Goal: Task Accomplishment & Management: Complete application form

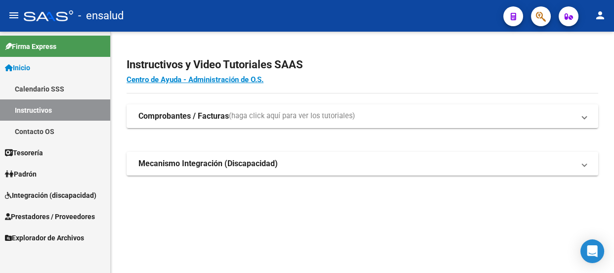
click at [62, 193] on span "Integración (discapacidad)" at bounding box center [50, 195] width 91 height 11
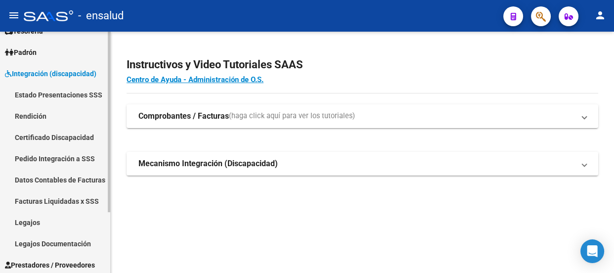
scroll to position [81, 0]
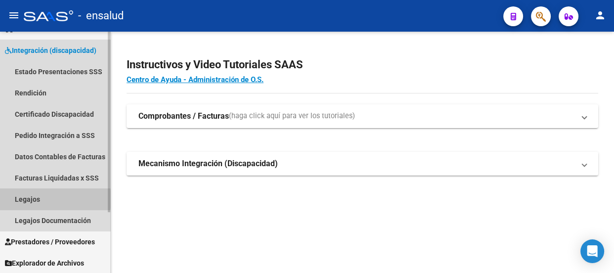
click at [29, 199] on link "Legajos" at bounding box center [55, 198] width 110 height 21
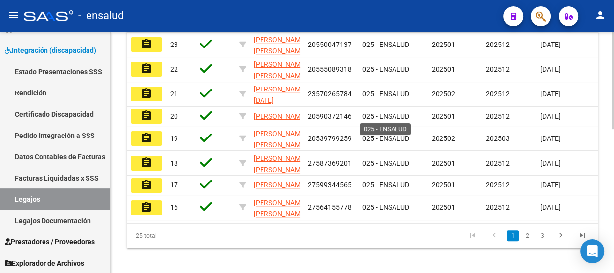
scroll to position [267, 0]
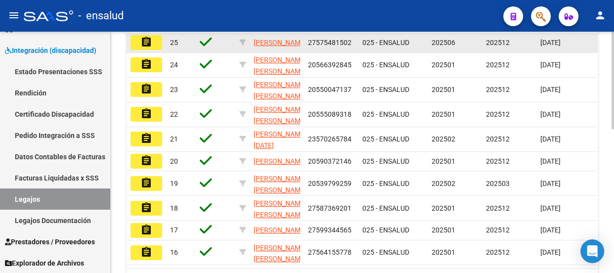
click at [146, 48] on mat-icon "assignment" at bounding box center [146, 42] width 12 height 12
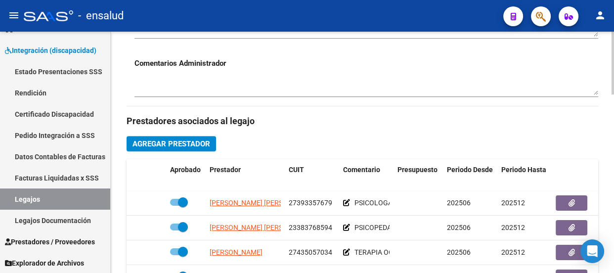
scroll to position [404, 0]
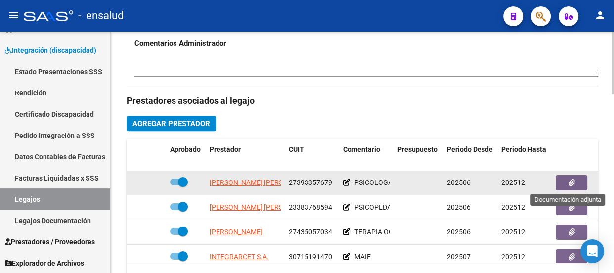
click at [565, 184] on button "button" at bounding box center [571, 182] width 32 height 15
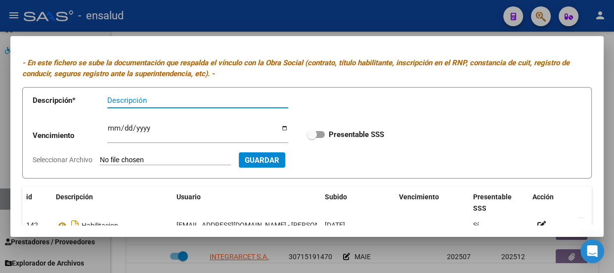
scroll to position [0, 0]
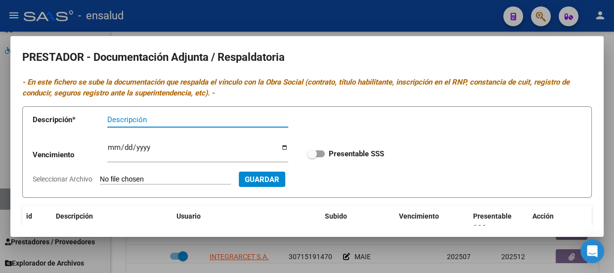
click at [329, 28] on div at bounding box center [307, 136] width 614 height 273
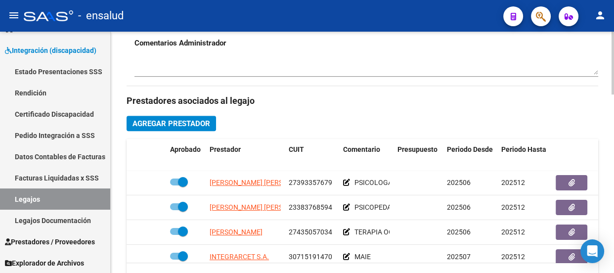
scroll to position [449, 0]
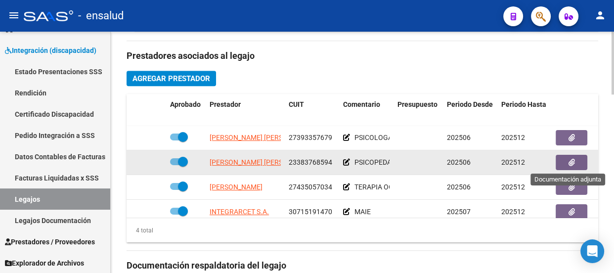
click at [568, 160] on icon "button" at bounding box center [571, 162] width 6 height 7
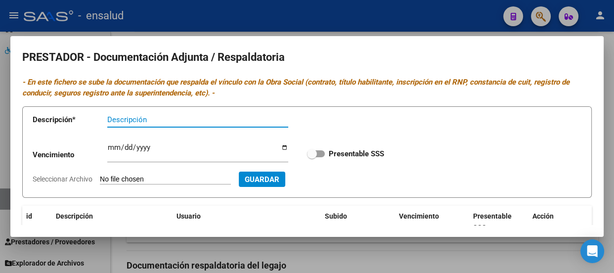
scroll to position [0, 0]
click at [408, 20] on div at bounding box center [307, 136] width 614 height 273
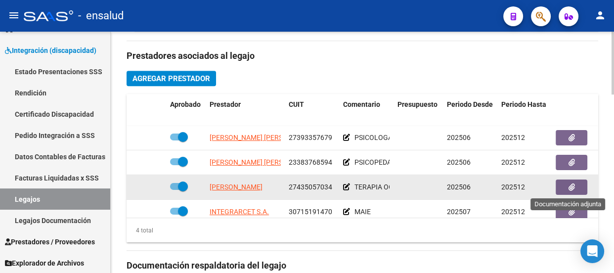
click at [573, 189] on icon "button" at bounding box center [571, 186] width 6 height 7
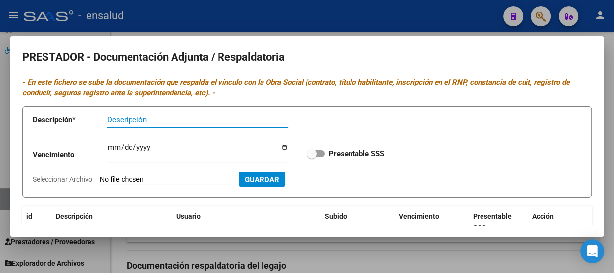
click at [415, 17] on div at bounding box center [307, 136] width 614 height 273
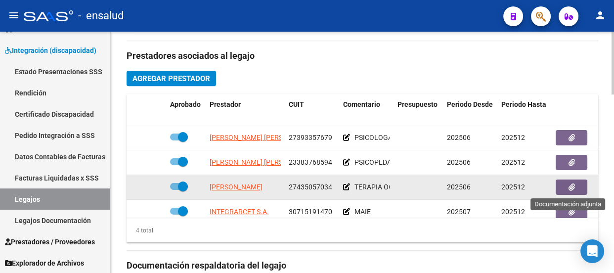
scroll to position [16, 0]
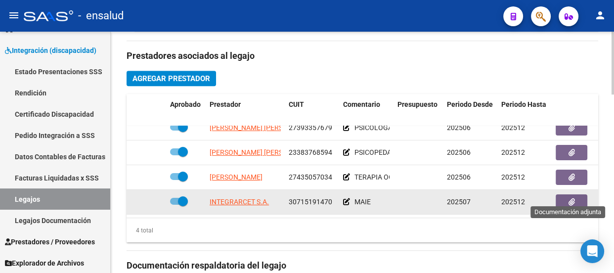
click at [571, 198] on icon "button" at bounding box center [571, 201] width 6 height 7
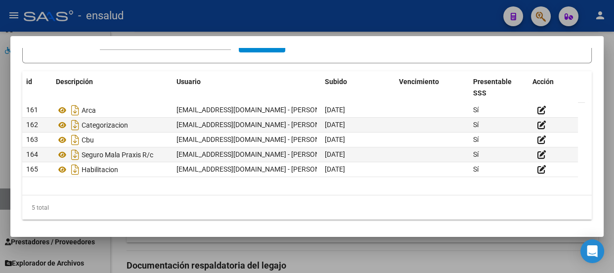
scroll to position [0, 0]
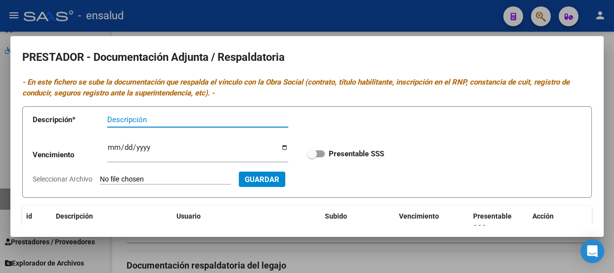
click at [351, 14] on div at bounding box center [307, 136] width 614 height 273
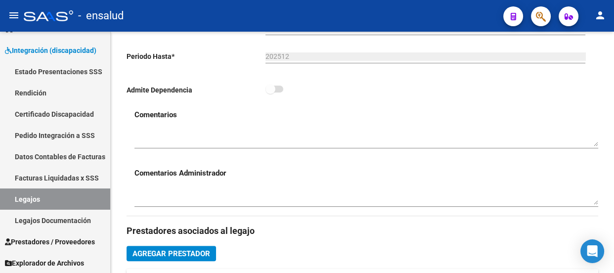
scroll to position [269, 0]
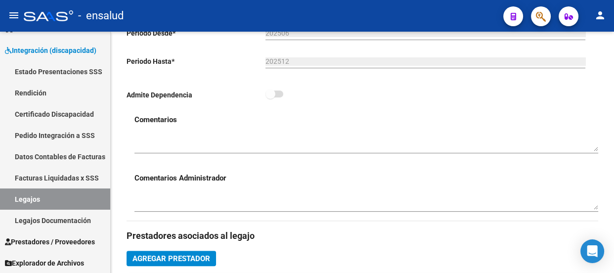
click at [277, 17] on div "- ensalud" at bounding box center [259, 16] width 471 height 22
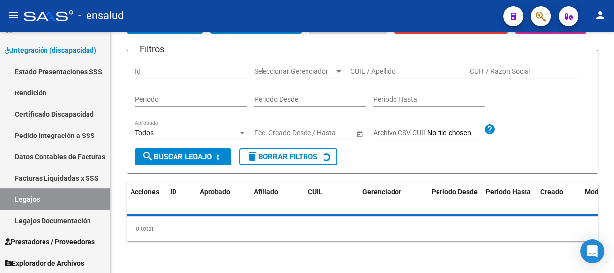
scroll to position [269, 0]
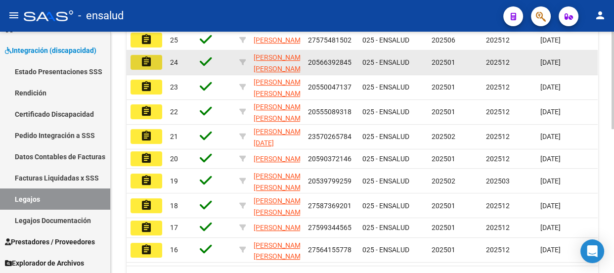
click at [143, 68] on mat-icon "assignment" at bounding box center [146, 62] width 12 height 12
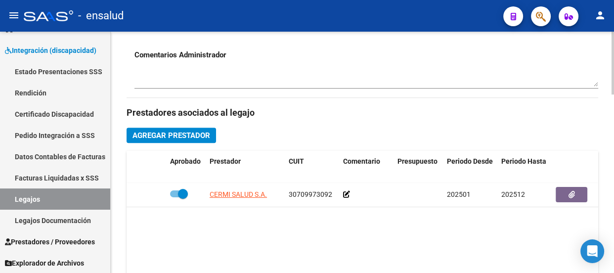
scroll to position [404, 0]
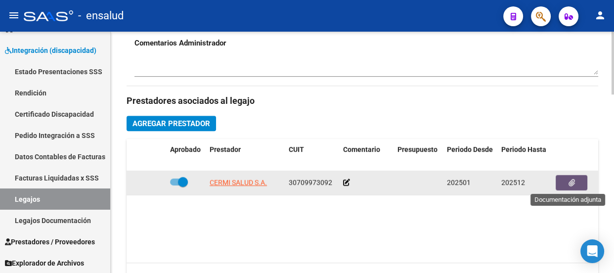
click at [569, 184] on icon "button" at bounding box center [571, 182] width 6 height 7
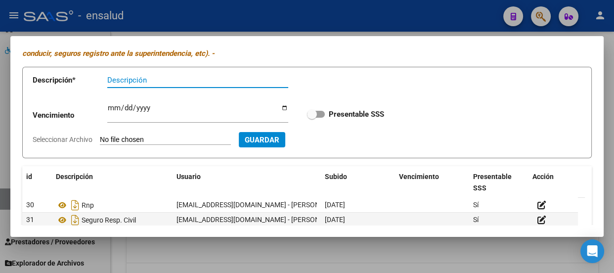
scroll to position [0, 0]
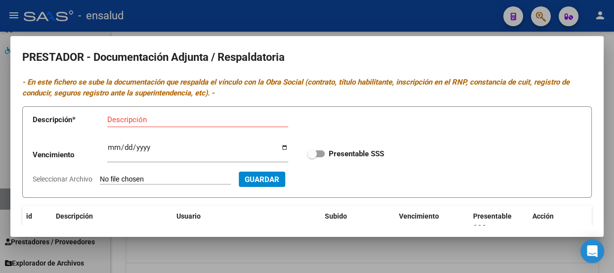
click at [289, 19] on div at bounding box center [307, 136] width 614 height 273
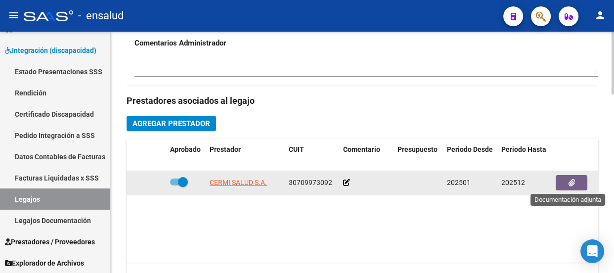
click at [572, 184] on icon "button" at bounding box center [571, 182] width 6 height 7
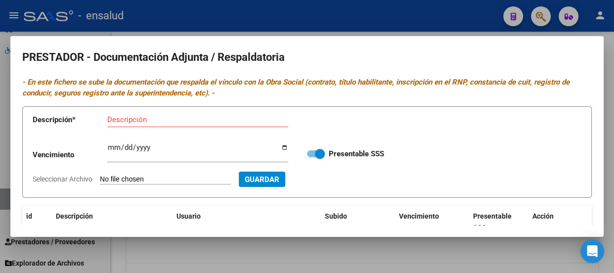
click at [337, 21] on div at bounding box center [307, 136] width 614 height 273
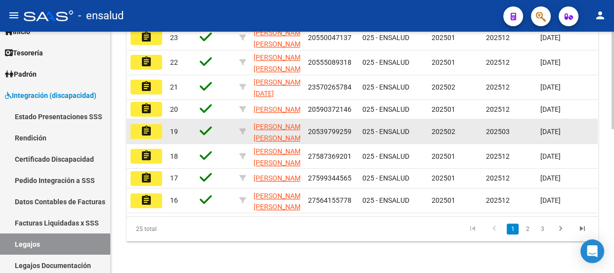
scroll to position [312, 0]
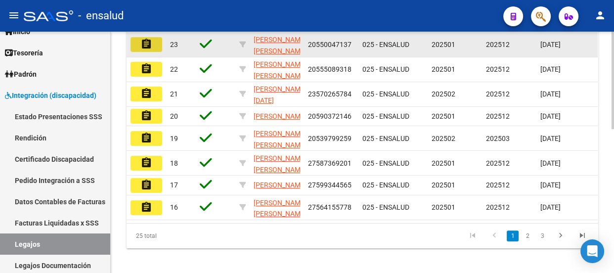
click at [146, 50] on mat-icon "assignment" at bounding box center [146, 44] width 12 height 12
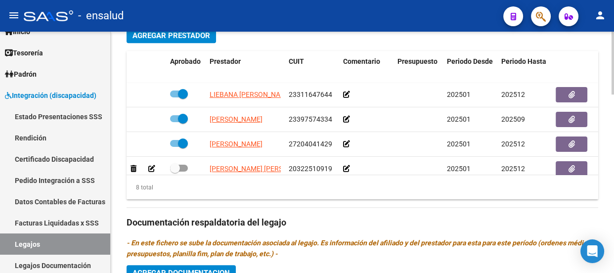
scroll to position [494, 0]
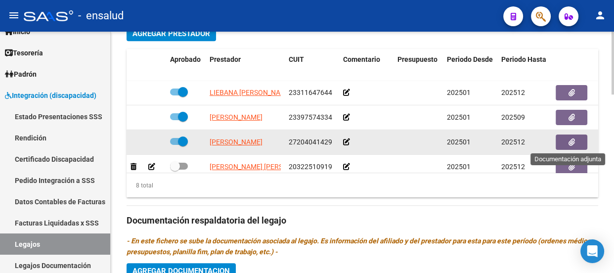
click at [570, 138] on icon "button" at bounding box center [571, 141] width 6 height 7
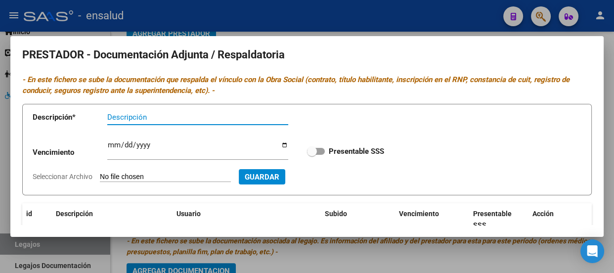
scroll to position [0, 0]
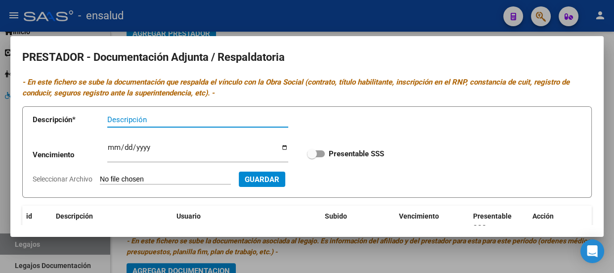
click at [323, 19] on div at bounding box center [307, 136] width 614 height 273
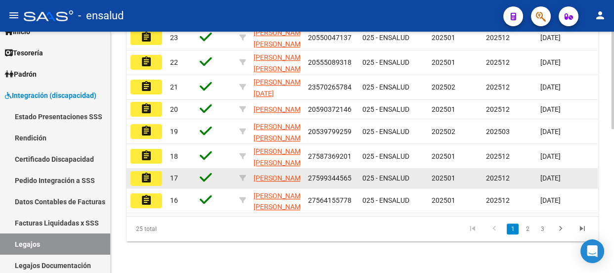
scroll to position [312, 0]
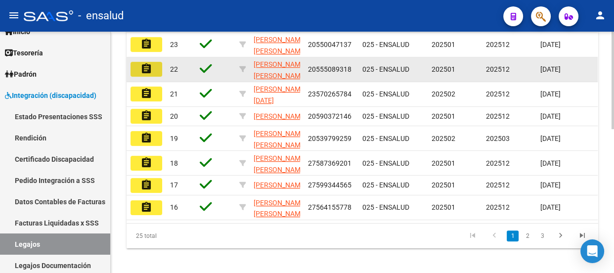
click at [150, 75] on mat-icon "assignment" at bounding box center [146, 69] width 12 height 12
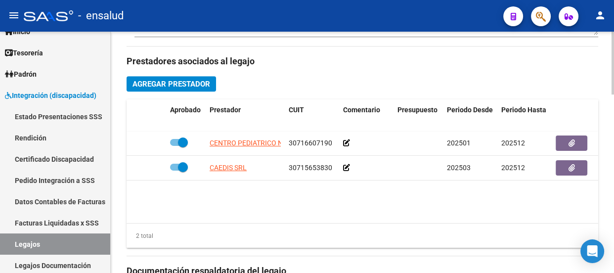
scroll to position [449, 0]
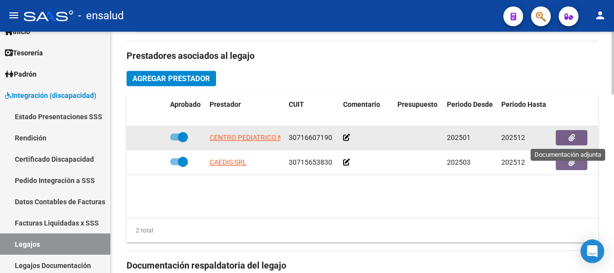
click at [566, 139] on button "button" at bounding box center [571, 137] width 32 height 15
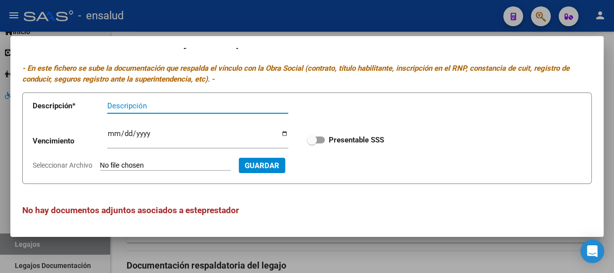
scroll to position [0, 0]
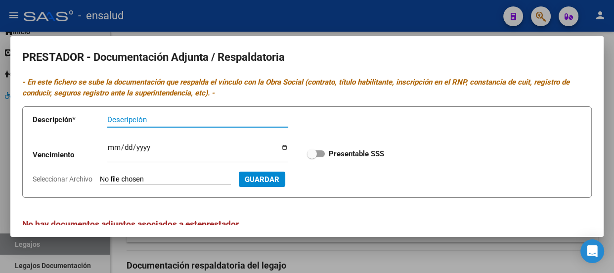
click at [352, 20] on div at bounding box center [307, 136] width 614 height 273
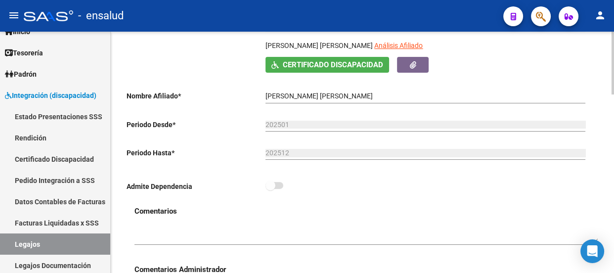
scroll to position [134, 0]
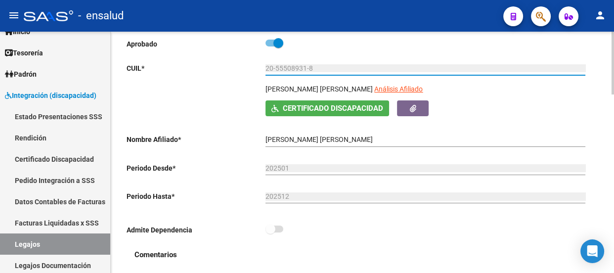
drag, startPoint x: 273, startPoint y: 66, endPoint x: 304, endPoint y: 67, distance: 31.2
click at [304, 67] on input "20-55508931-8" at bounding box center [425, 68] width 320 height 8
